Goal: Information Seeking & Learning: Learn about a topic

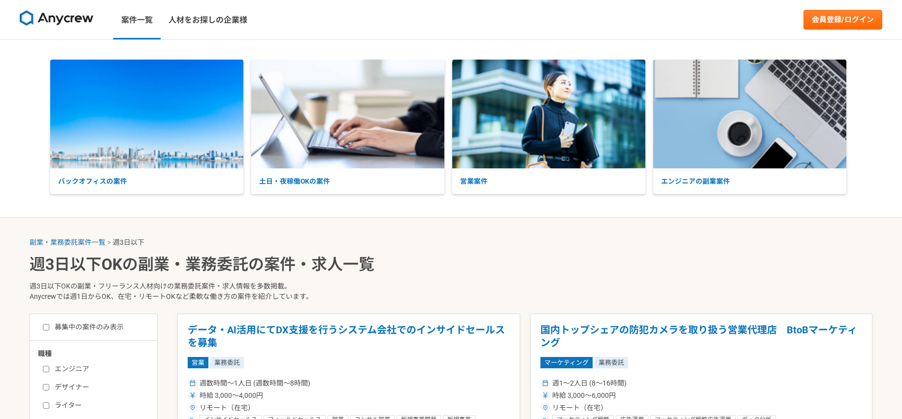
select select "3"
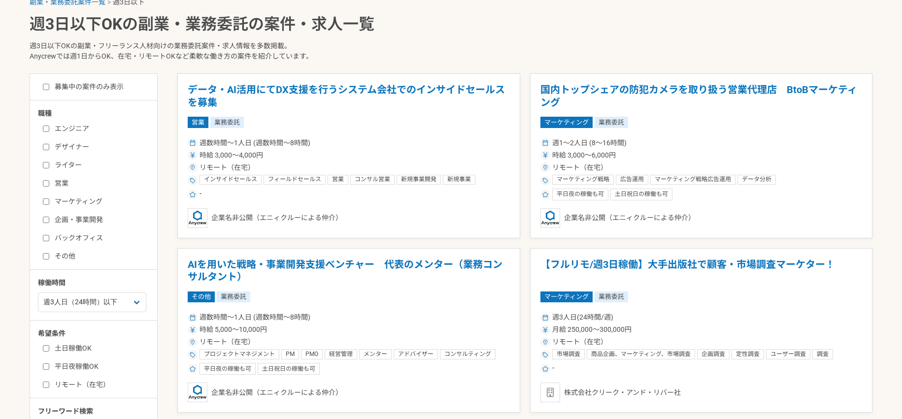
scroll to position [291, 0]
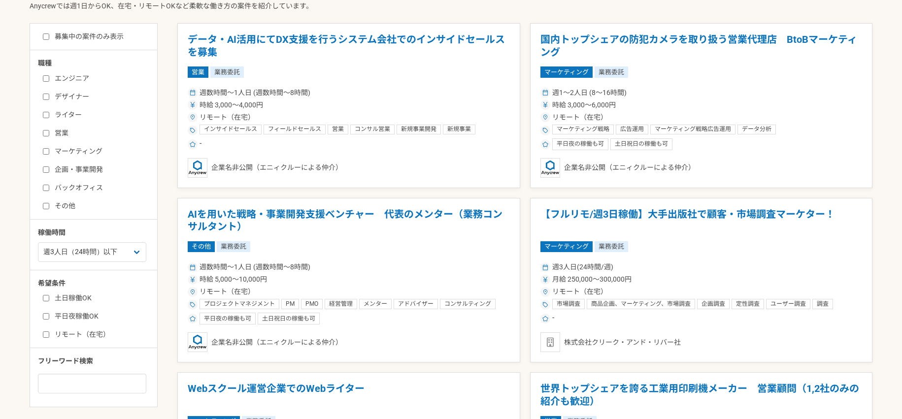
click at [47, 95] on input "デザイナー" at bounding box center [46, 97] width 6 height 6
checkbox input "true"
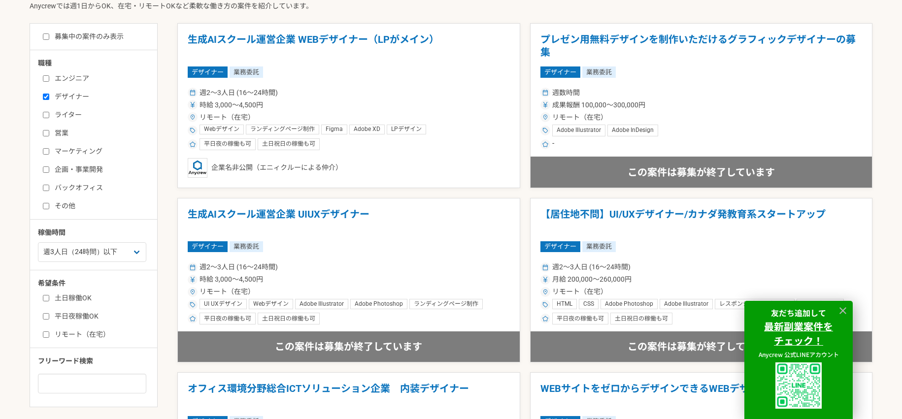
click at [46, 115] on input "ライター" at bounding box center [46, 115] width 6 height 6
checkbox input "true"
click at [43, 335] on input "リモート（在宅）" at bounding box center [46, 335] width 6 height 6
checkbox input "true"
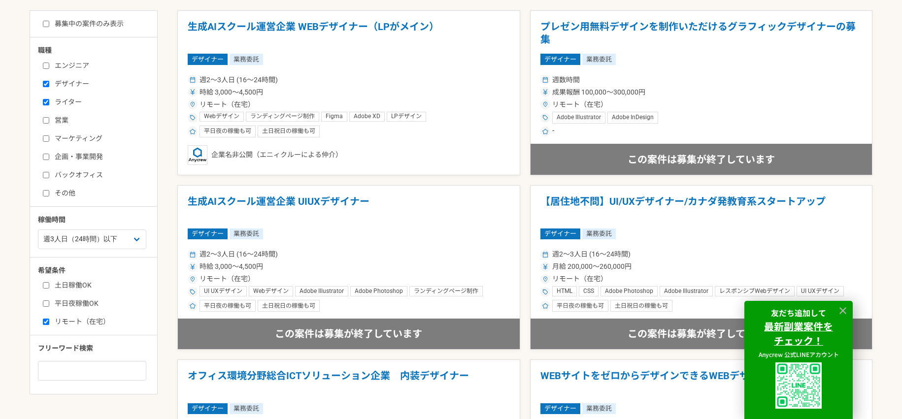
scroll to position [300, 0]
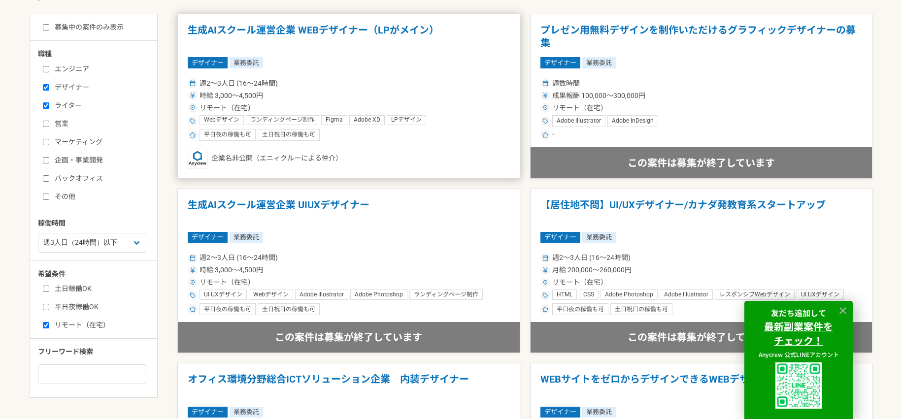
click at [326, 35] on h1 "生成AIスクール運営企業 WEBデザイナー（LPがメイン）" at bounding box center [349, 36] width 322 height 25
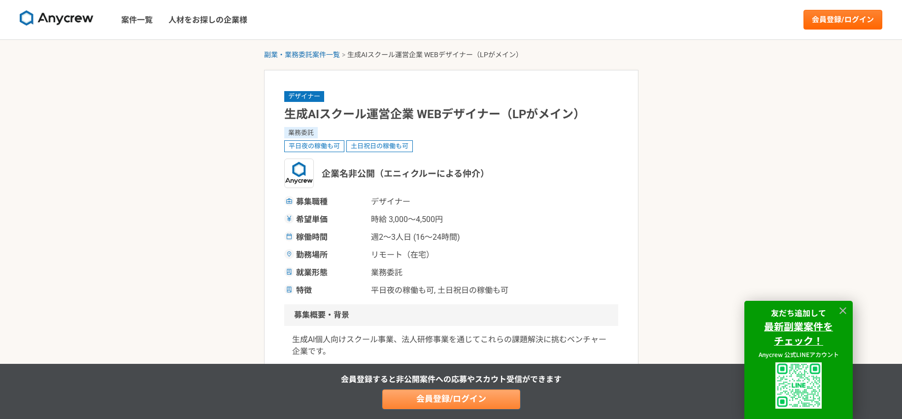
click at [476, 398] on link "会員登録/ログイン" at bounding box center [451, 400] width 138 height 20
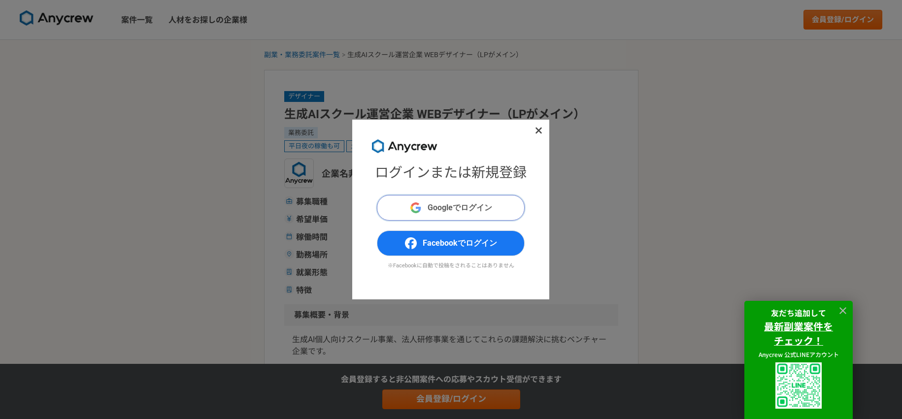
click at [460, 204] on span "Googleでログイン" at bounding box center [460, 208] width 65 height 12
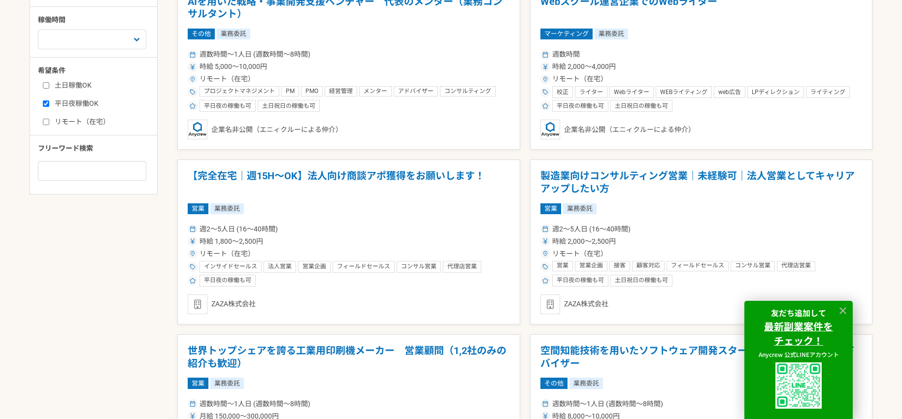
scroll to position [507, 0]
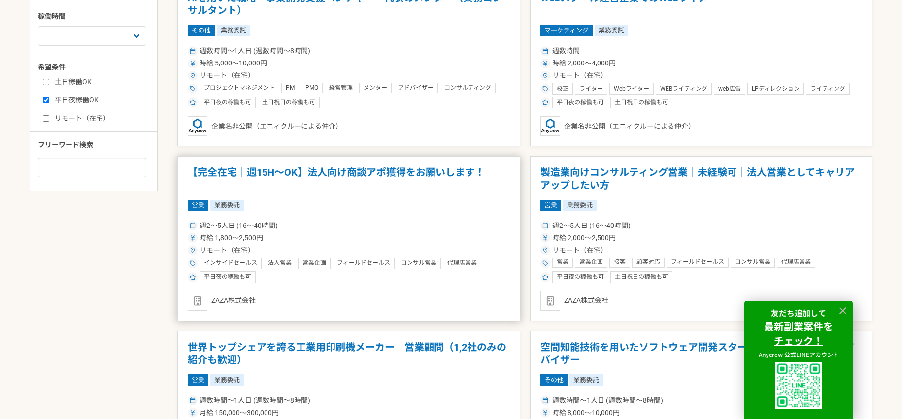
click at [343, 174] on h1 "【完全在宅｜週15H〜OK】法人向け商談アポ獲得をお願いします！" at bounding box center [349, 179] width 322 height 25
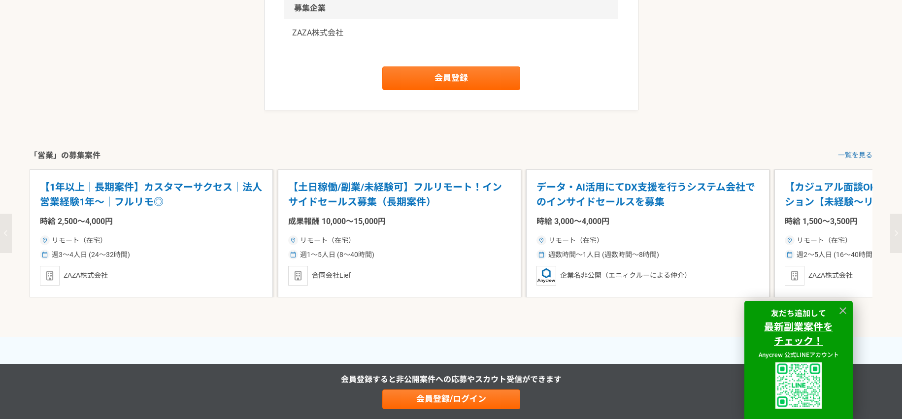
scroll to position [1391, 0]
